Goal: Task Accomplishment & Management: Manage account settings

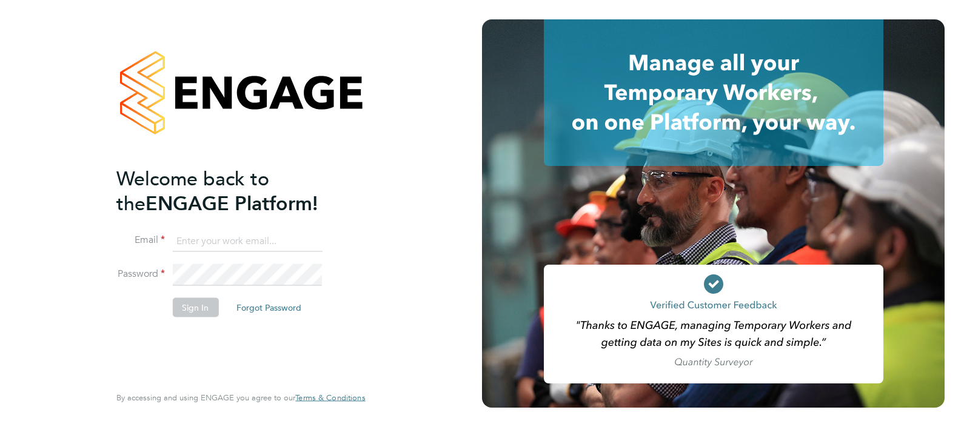
type input "josh.davies@vistry.co.uk"
click at [197, 310] on button "Sign In" at bounding box center [195, 307] width 46 height 19
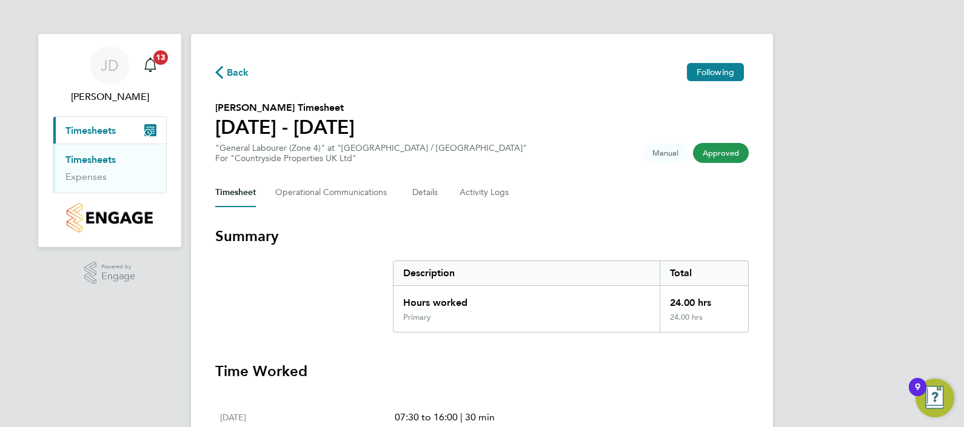
click at [89, 165] on link "Timesheets" at bounding box center [90, 160] width 50 height 12
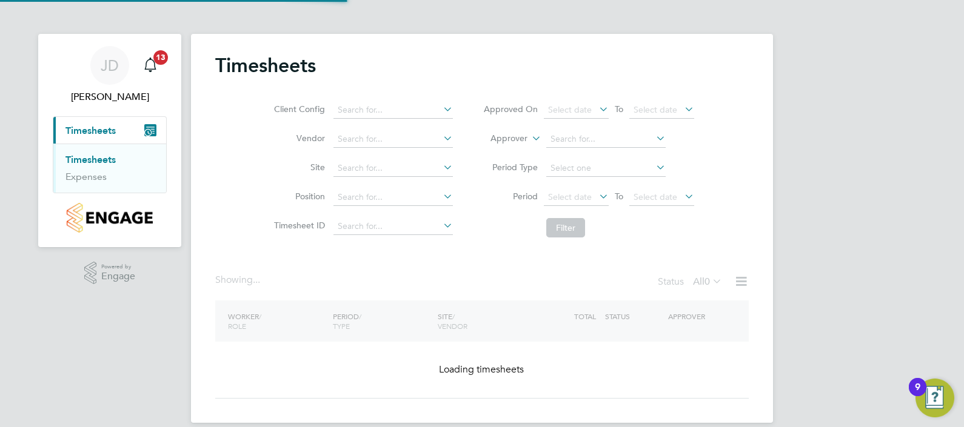
click at [91, 164] on link "Timesheets" at bounding box center [90, 160] width 50 height 12
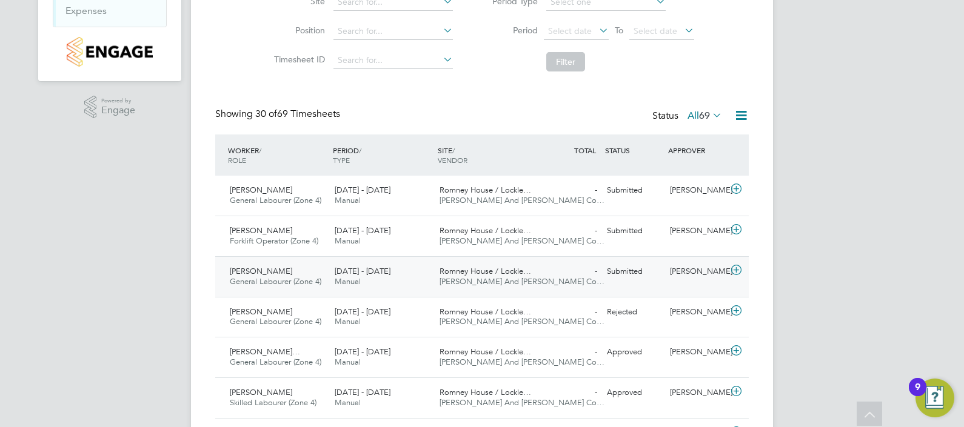
click at [296, 278] on span "General Labourer (Zone 4)" at bounding box center [276, 281] width 92 height 10
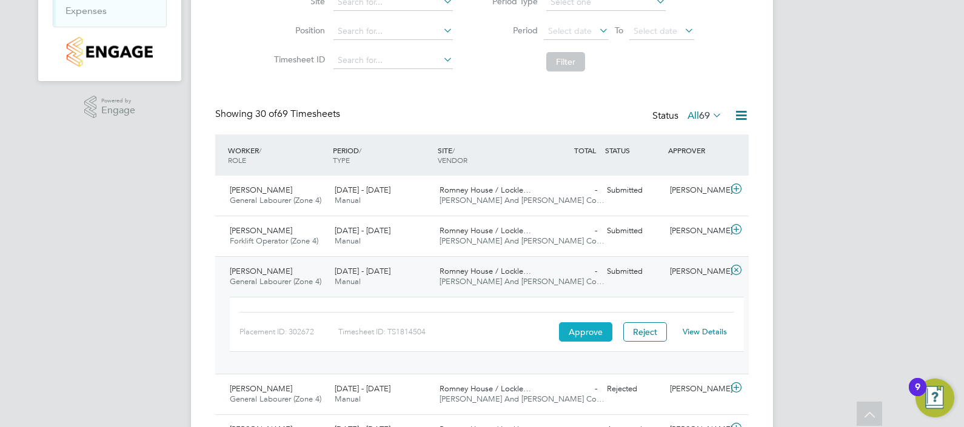
click at [569, 337] on button "Approve" at bounding box center [585, 331] width 53 height 19
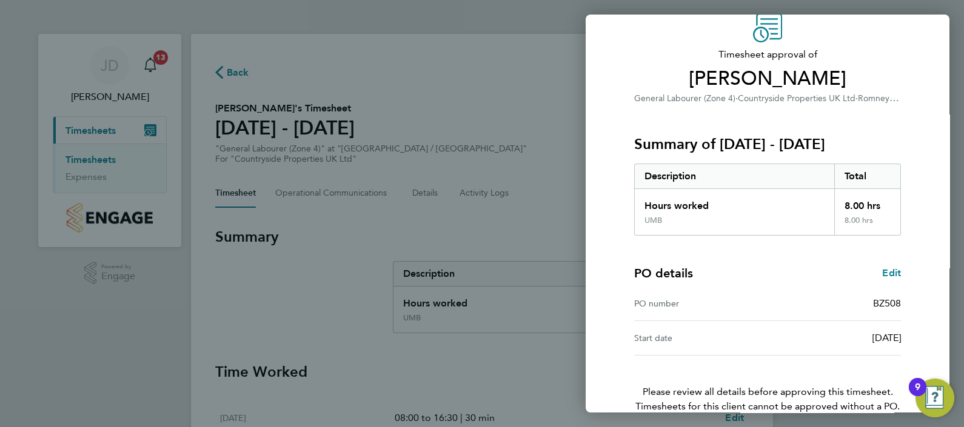
scroll to position [118, 0]
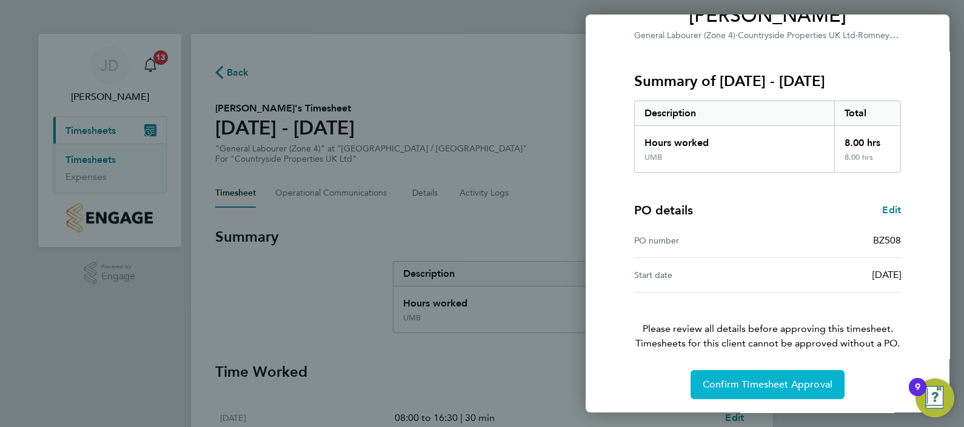
click at [753, 384] on span "Confirm Timesheet Approval" at bounding box center [767, 385] width 130 height 12
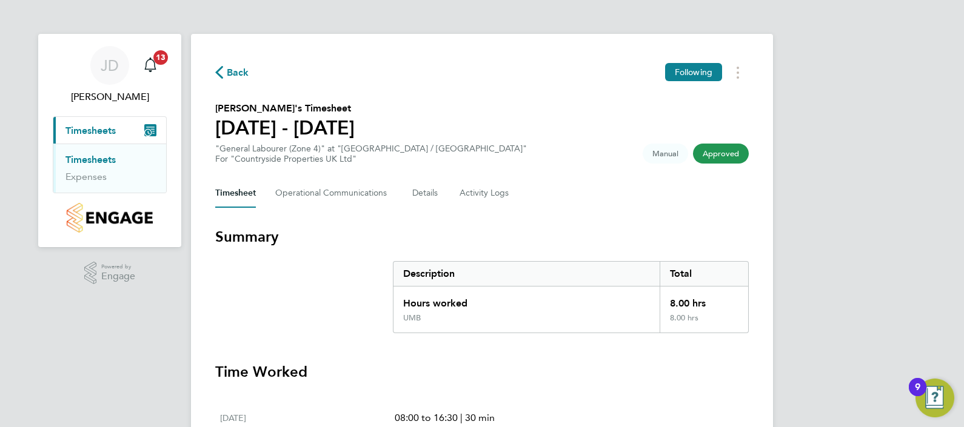
scroll to position [75, 0]
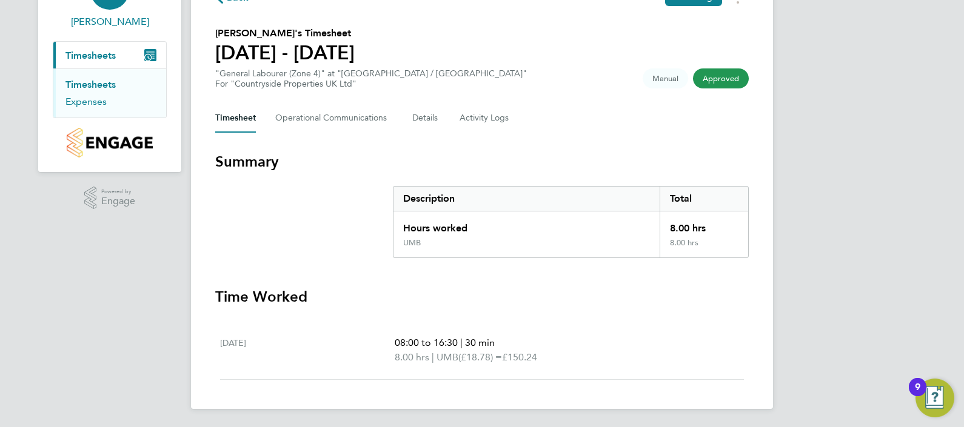
click at [94, 96] on link "Expenses" at bounding box center [85, 102] width 41 height 12
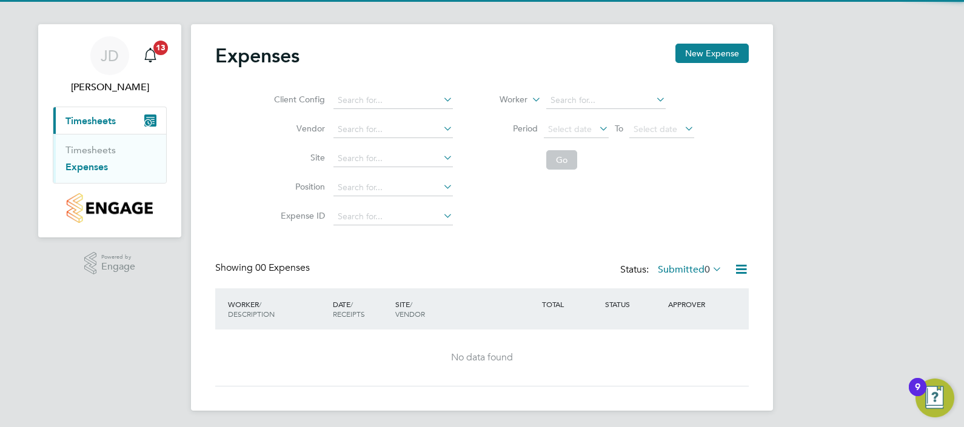
scroll to position [12, 0]
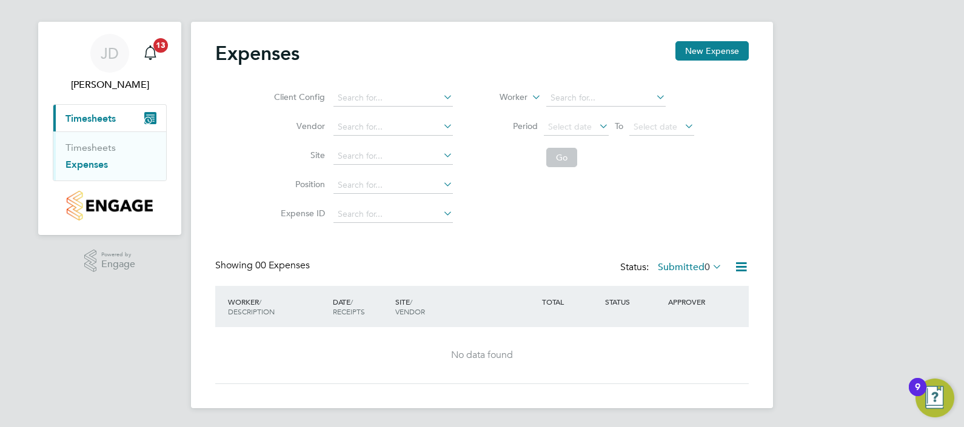
click at [88, 164] on link "Expenses" at bounding box center [86, 165] width 42 height 12
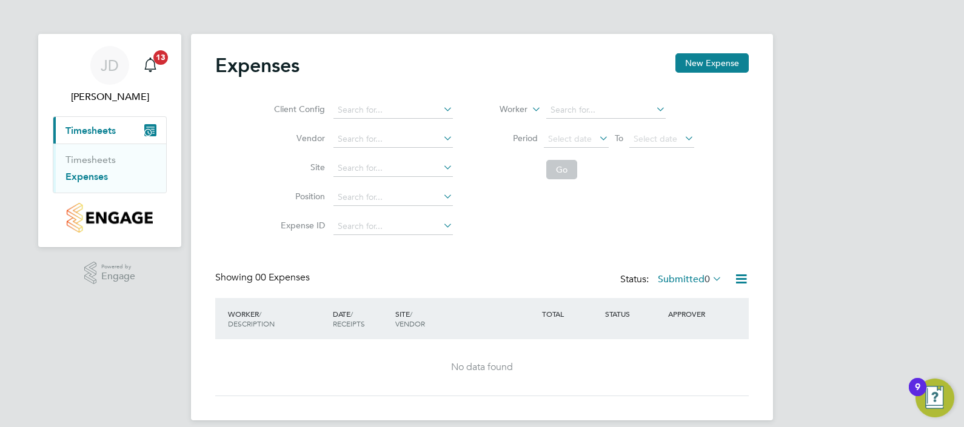
click at [112, 132] on span "Timesheets" at bounding box center [90, 131] width 50 height 12
click at [149, 131] on icon "Main navigation" at bounding box center [148, 133] width 6 height 6
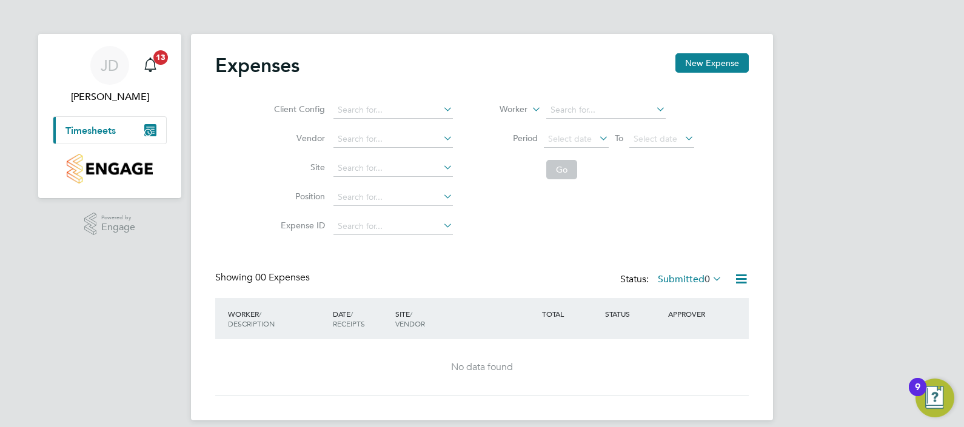
click at [93, 132] on span "Timesheets" at bounding box center [90, 131] width 50 height 12
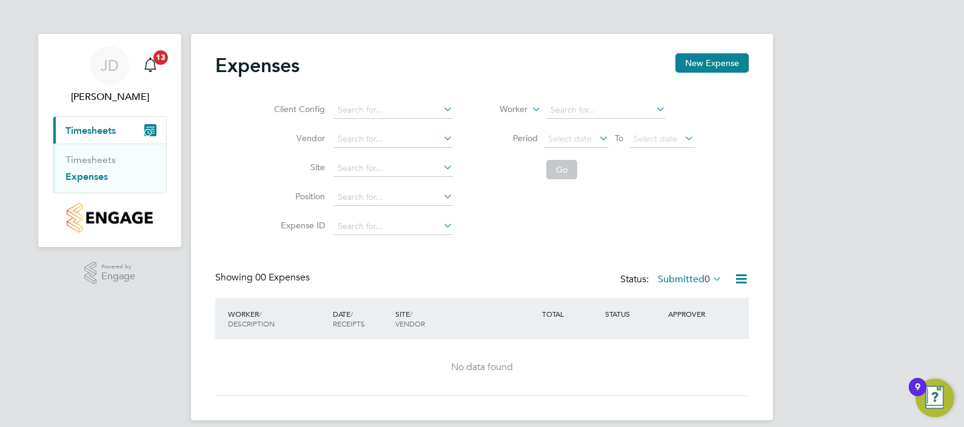
click at [85, 185] on ul "Timesheets Expenses" at bounding box center [109, 168] width 113 height 49
click at [85, 181] on link "Expenses" at bounding box center [86, 177] width 42 height 12
click at [85, 164] on link "Timesheets" at bounding box center [90, 160] width 50 height 12
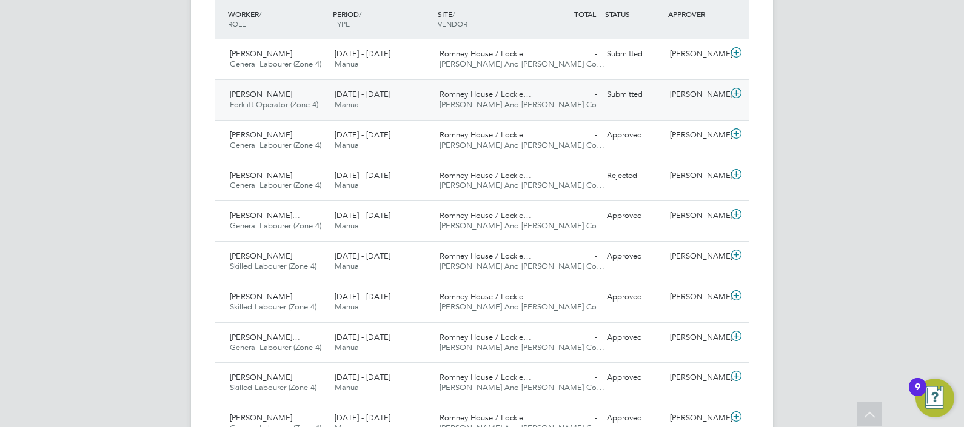
click at [292, 97] on div "[PERSON_NAME] Forklift Operator (Zone 4) [DATE] - [DATE]" at bounding box center [277, 100] width 105 height 30
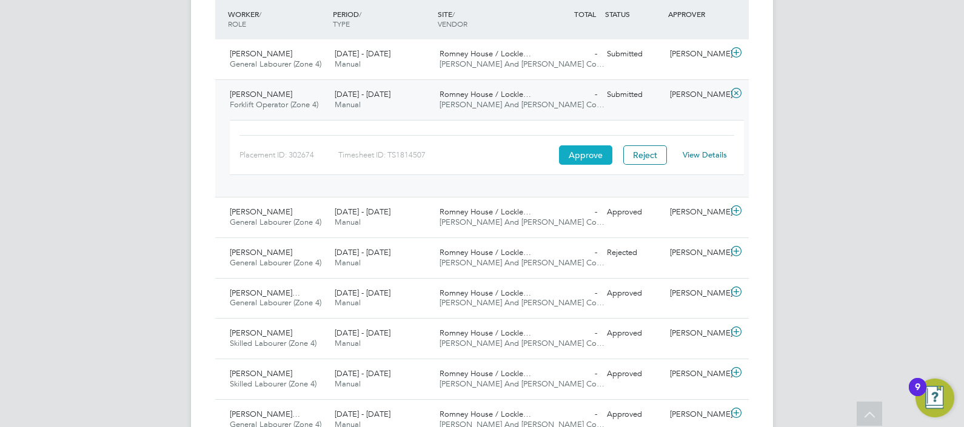
click at [584, 154] on button "Approve" at bounding box center [585, 154] width 53 height 19
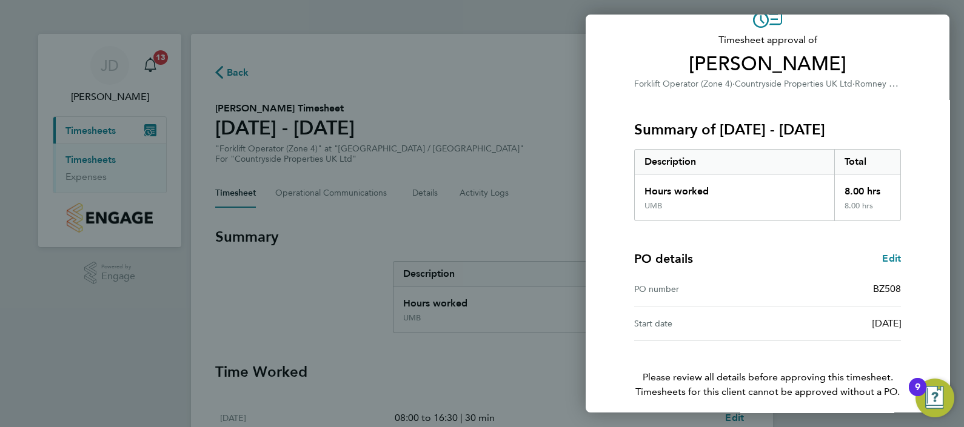
scroll to position [118, 0]
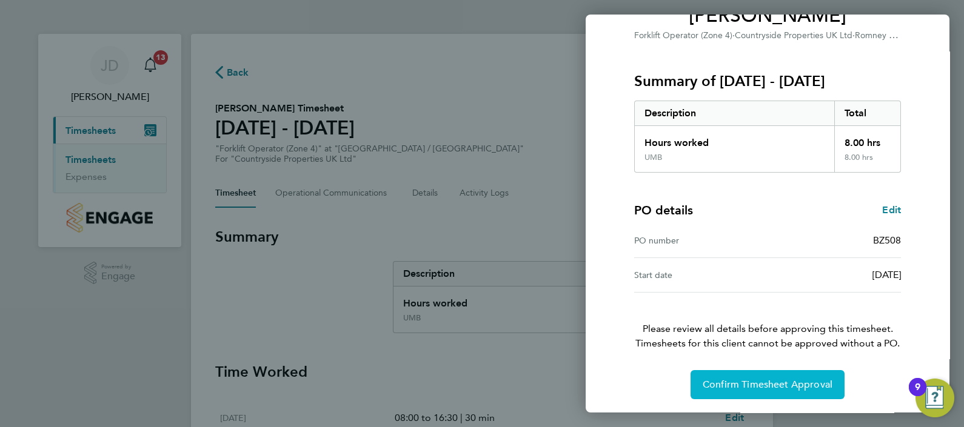
click at [773, 390] on button "Confirm Timesheet Approval" at bounding box center [767, 384] width 154 height 29
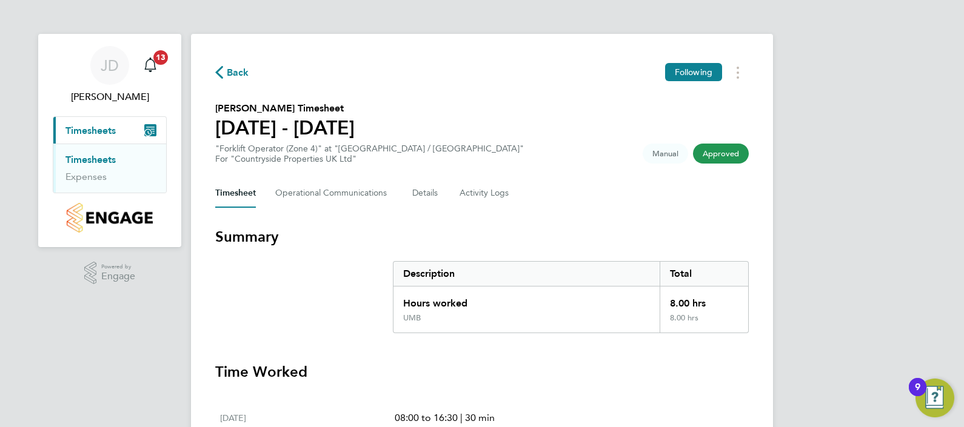
click at [99, 157] on link "Timesheets" at bounding box center [90, 160] width 50 height 12
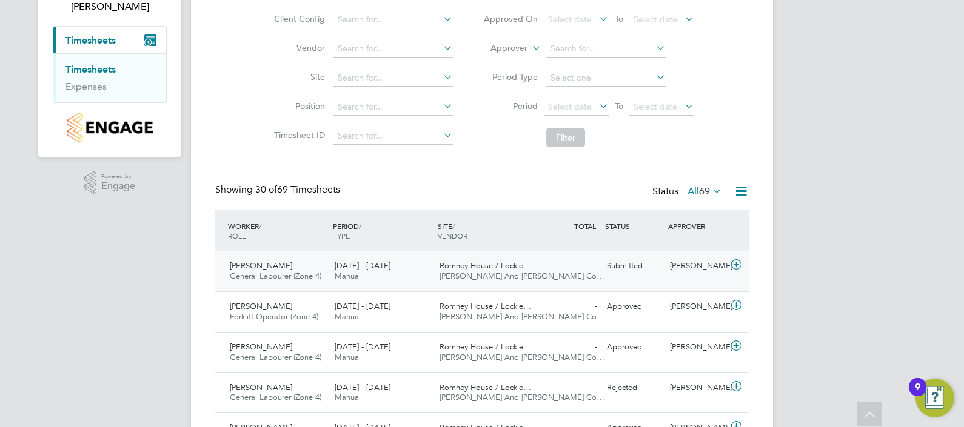
click at [330, 273] on div "11 - 17 Aug 2025 Manual" at bounding box center [382, 271] width 105 height 30
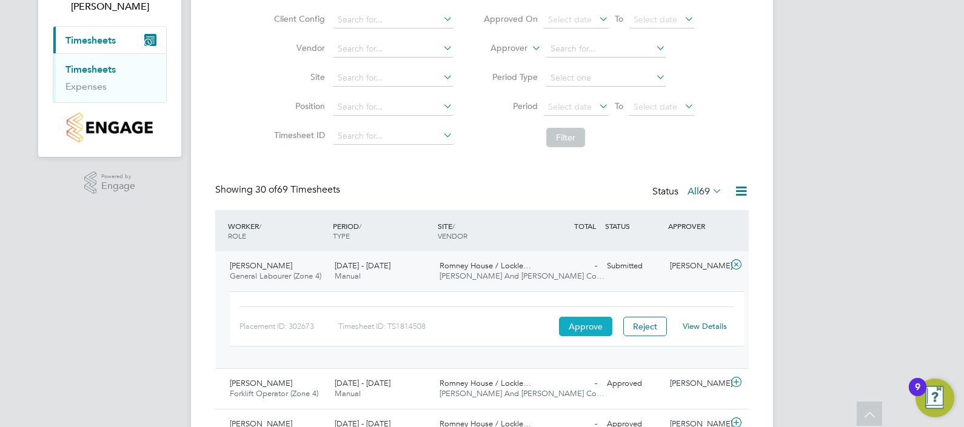
click at [564, 328] on button "Approve" at bounding box center [585, 326] width 53 height 19
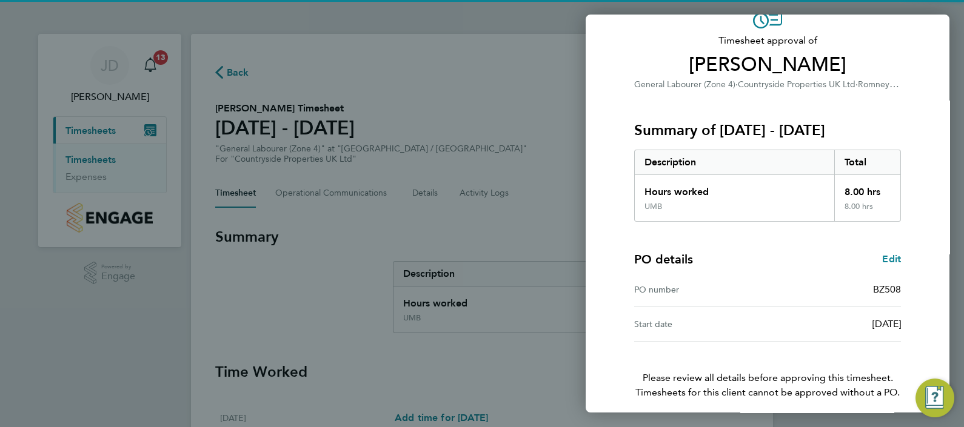
scroll to position [118, 0]
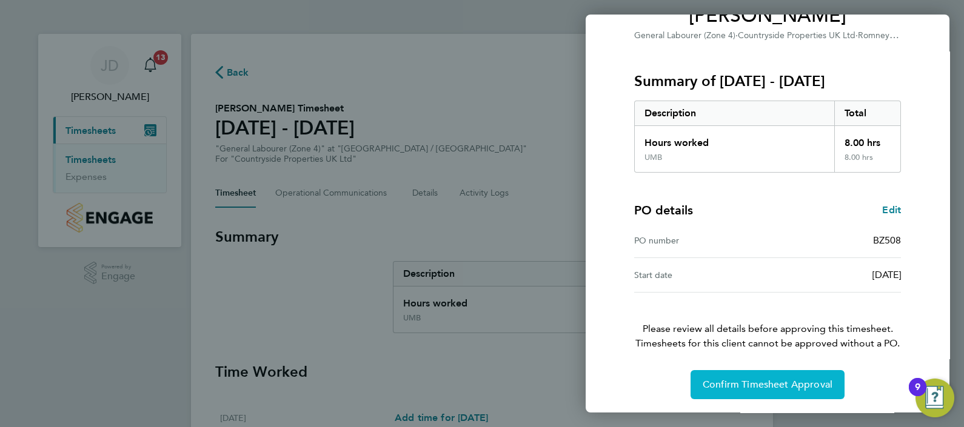
click at [810, 390] on button "Confirm Timesheet Approval" at bounding box center [767, 384] width 154 height 29
